Goal: Find specific page/section: Find specific page/section

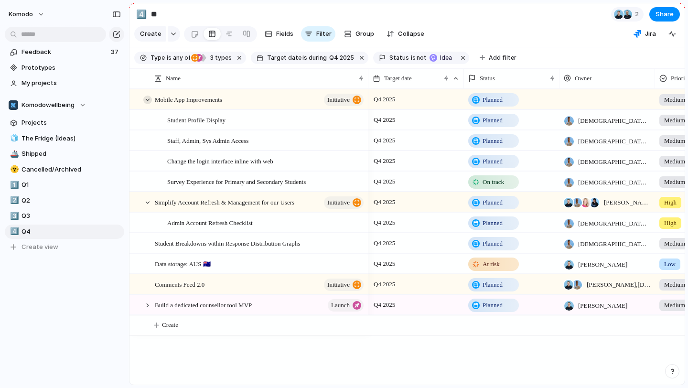
click at [149, 97] on div at bounding box center [147, 100] width 9 height 9
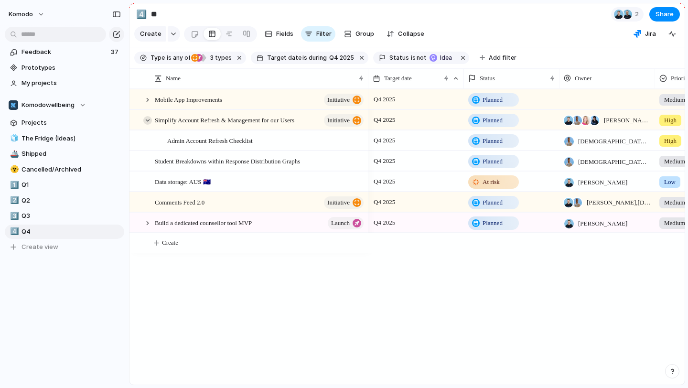
click at [146, 120] on div at bounding box center [147, 120] width 9 height 9
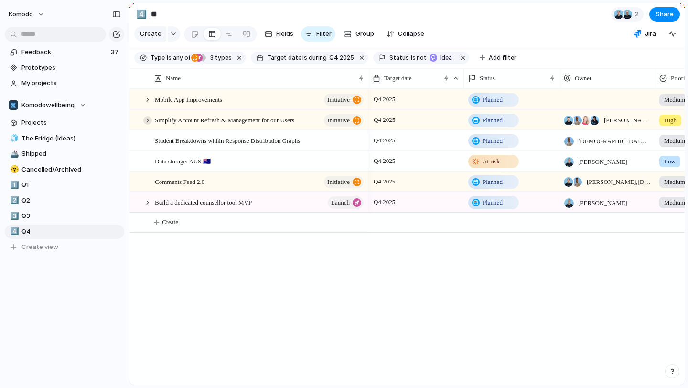
click at [146, 120] on div at bounding box center [147, 120] width 9 height 9
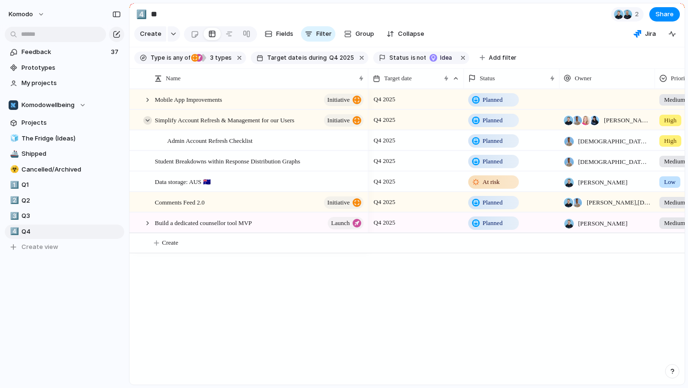
click at [146, 120] on div at bounding box center [147, 120] width 9 height 9
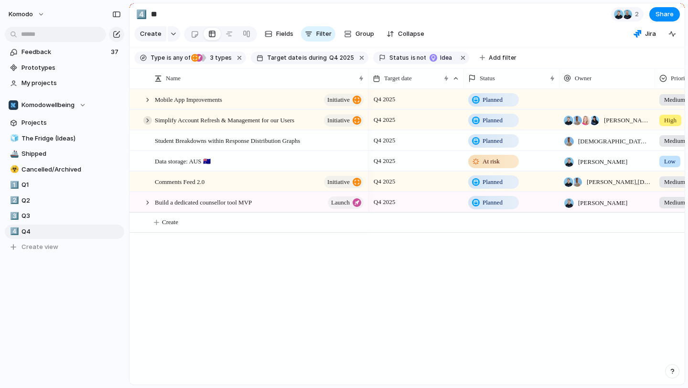
click at [146, 120] on div at bounding box center [147, 120] width 9 height 9
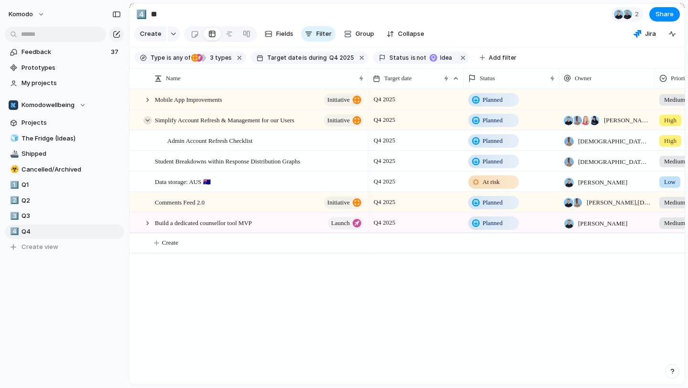
click at [146, 120] on div at bounding box center [147, 120] width 9 height 9
